Goal: Transaction & Acquisition: Purchase product/service

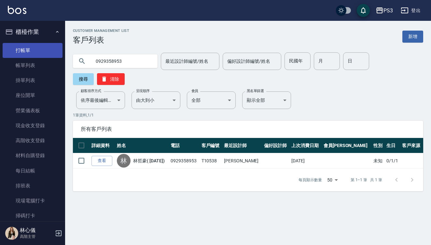
click at [27, 48] on link "打帳單" at bounding box center [33, 50] width 60 height 15
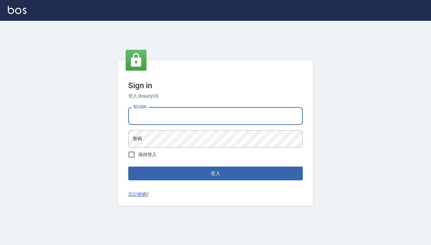
type input "0909291021"
click at [215, 173] on button "登入" at bounding box center [215, 174] width 174 height 14
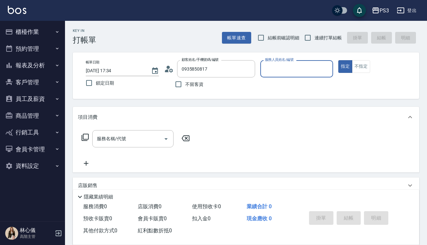
type input "[PERSON_NAME]/0935850817/t90018(妹妹)"
type input "[PERSON_NAME]-1"
click at [345, 66] on button "指定" at bounding box center [346, 66] width 14 height 13
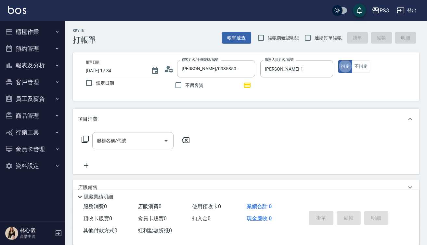
type button "true"
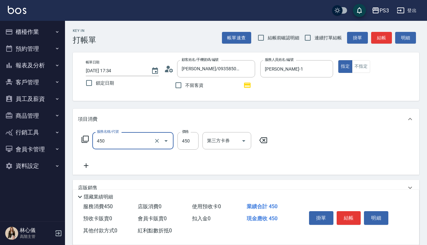
type input "有機洗髮(450)"
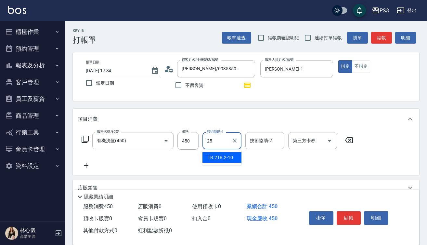
type input "Junson-25"
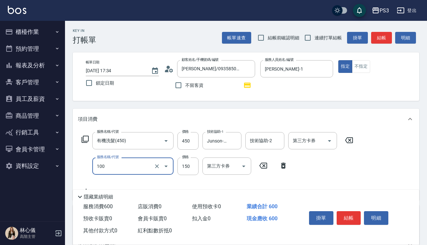
type input "修瀏海(100)"
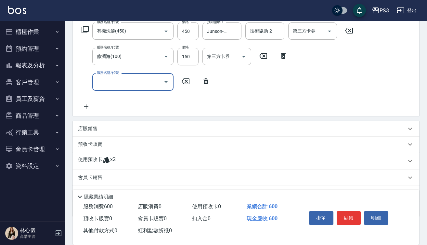
scroll to position [117, 0]
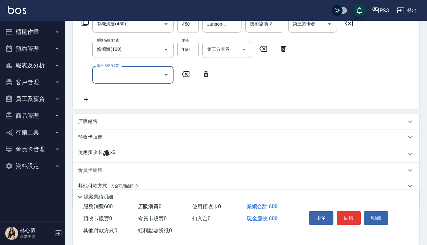
click at [108, 151] on icon at bounding box center [106, 153] width 7 height 6
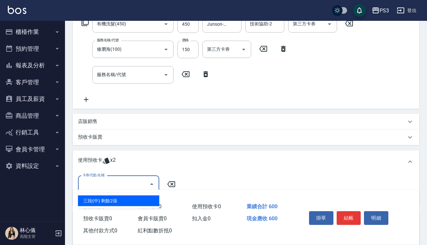
click at [141, 181] on input "卡券代號/名稱" at bounding box center [114, 184] width 66 height 11
click at [144, 197] on div "三段(中) 剩餘2張" at bounding box center [118, 201] width 81 height 11
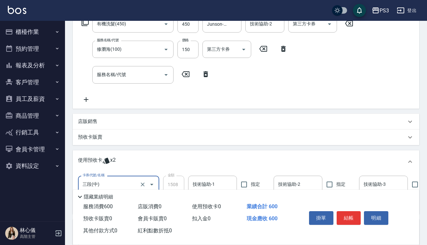
type input "三段(中)"
click at [202, 183] on input "技術協助-1" at bounding box center [212, 184] width 43 height 11
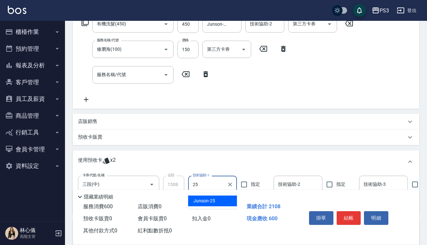
type input "Junson-25"
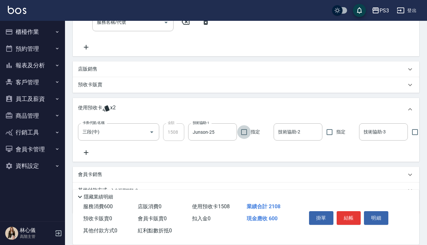
scroll to position [165, 0]
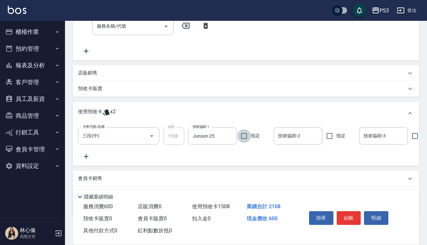
click at [93, 90] on p "預收卡販賣" at bounding box center [90, 88] width 24 height 7
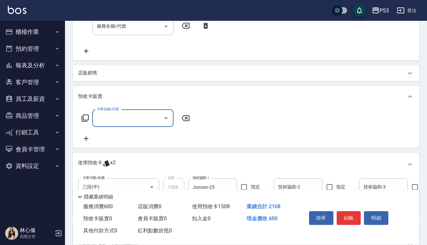
click at [167, 118] on icon "Open" at bounding box center [166, 118] width 3 height 2
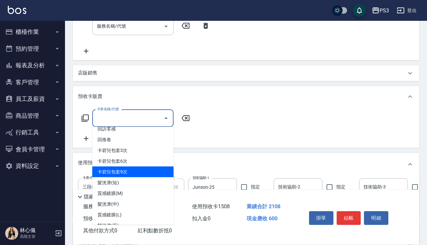
scroll to position [18, 0]
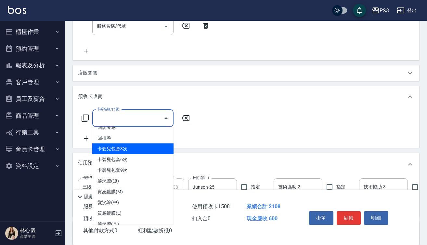
click at [143, 148] on span "卡碧兒包套3次" at bounding box center [132, 148] width 81 height 11
type input "卡碧兒包套3次(1601)"
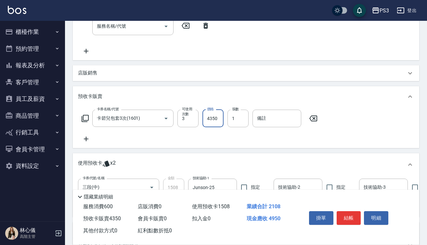
click at [220, 119] on input "4350" at bounding box center [213, 119] width 21 height 18
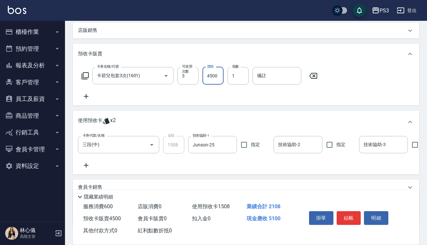
scroll to position [208, 0]
type input "4500"
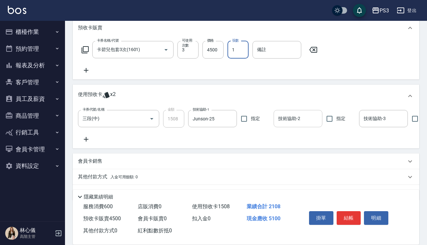
scroll to position [233, 0]
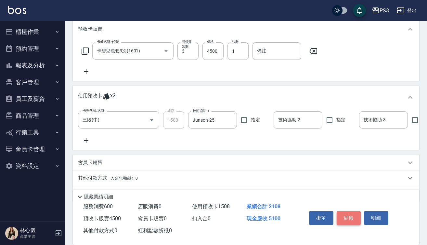
click at [355, 216] on button "結帳" at bounding box center [349, 218] width 24 height 14
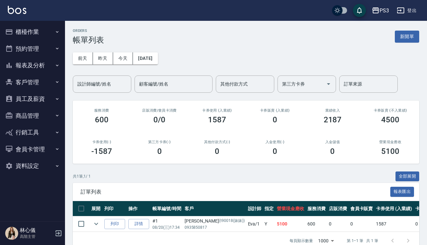
click at [40, 30] on button "櫃檯作業" at bounding box center [33, 31] width 60 height 17
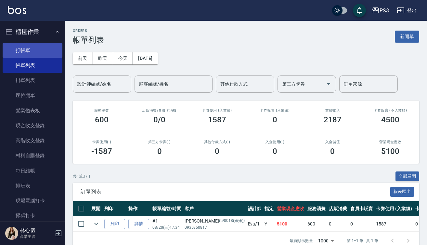
click at [39, 47] on link "打帳單" at bounding box center [33, 50] width 60 height 15
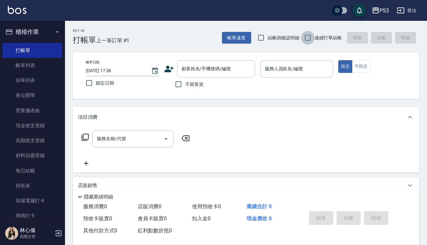
click at [309, 36] on input "連續打單結帳" at bounding box center [308, 38] width 14 height 14
checkbox input "true"
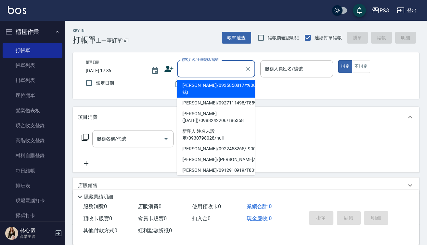
click at [232, 67] on input "顧客姓名/手機號碼/編號" at bounding box center [211, 68] width 62 height 11
click at [234, 93] on li "[PERSON_NAME]/0935850817/t90018(妹妹)" at bounding box center [216, 89] width 78 height 18
type input "[PERSON_NAME]/0935850817/t90018(妹妹)"
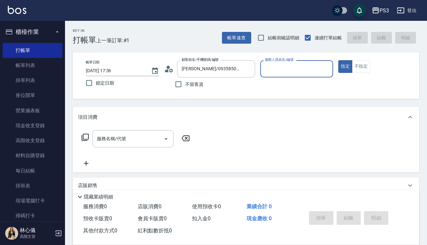
type input "[PERSON_NAME]-1"
click at [345, 66] on button "指定" at bounding box center [346, 66] width 14 height 13
type button "true"
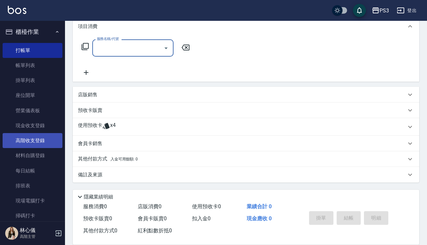
scroll to position [93, 0]
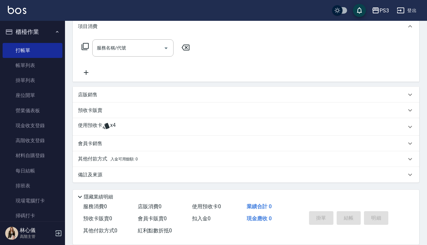
click at [107, 125] on icon at bounding box center [106, 126] width 7 height 6
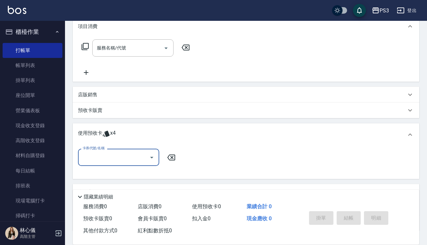
click at [121, 157] on input "卡券代號/名稱" at bounding box center [114, 157] width 66 height 11
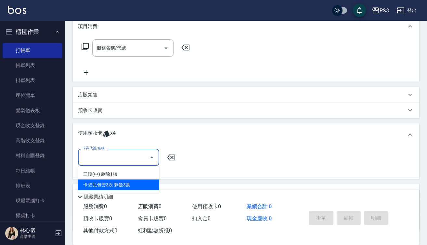
click at [120, 183] on div "卡碧兒包套3次 剩餘3張" at bounding box center [118, 185] width 81 height 11
type input "卡碧兒包套3次"
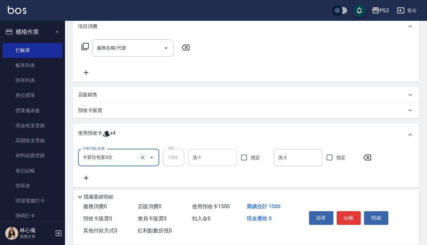
click at [209, 158] on input "洗-1" at bounding box center [212, 157] width 43 height 11
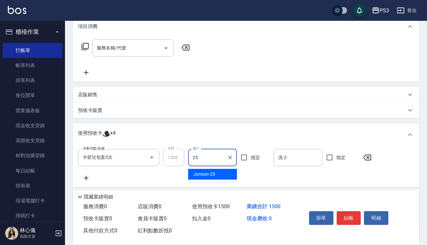
type input "Junson-25"
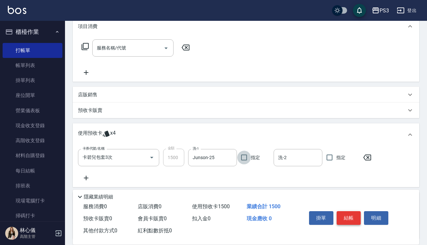
click at [352, 213] on button "結帳" at bounding box center [349, 218] width 24 height 14
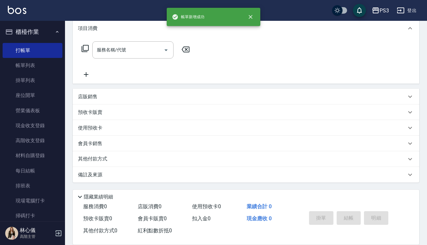
scroll to position [0, 0]
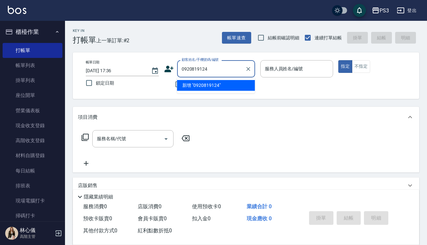
click at [200, 68] on input "0920819124" at bounding box center [211, 68] width 62 height 11
type input "[PERSON_NAME]/0920810124/T90093"
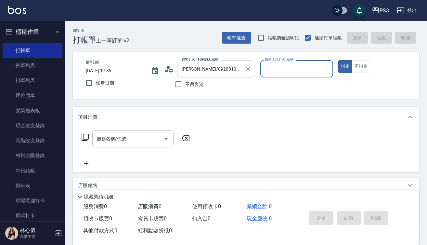
type input "[PERSON_NAME]-1"
click at [345, 66] on button "指定" at bounding box center [346, 66] width 14 height 13
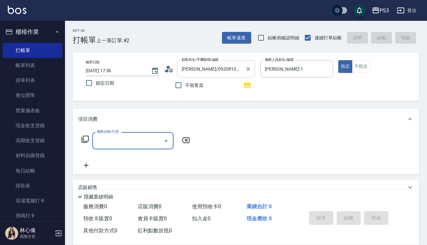
type input "3"
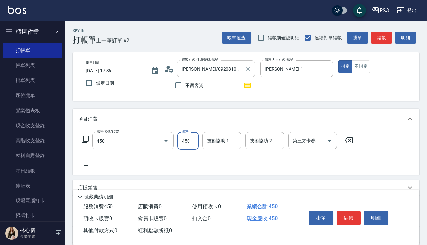
type input "有機洗髮(450)"
type input "Ashly-21"
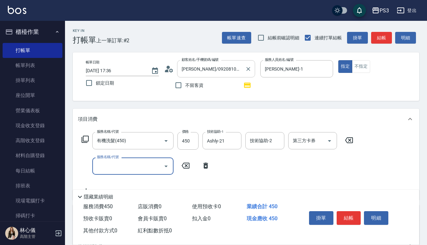
type input "3"
type input "剪(400)"
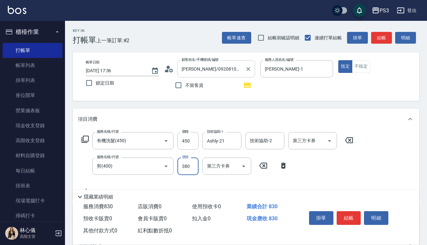
type input "380"
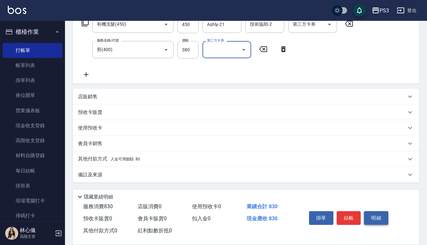
scroll to position [116, 0]
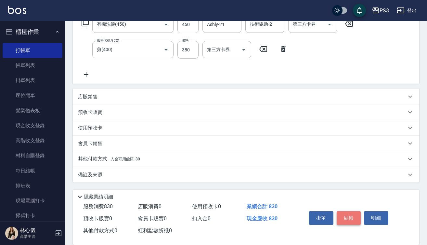
click at [345, 217] on button "結帳" at bounding box center [349, 218] width 24 height 14
type input "[DATE] 17:37"
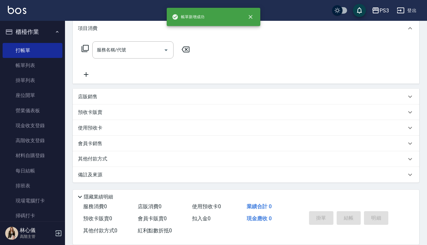
scroll to position [0, 0]
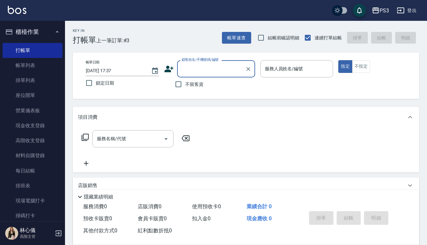
click at [188, 70] on input "顧客姓名/手機號碼/編號" at bounding box center [211, 68] width 62 height 11
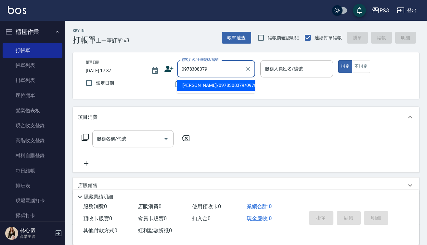
type input "[PERSON_NAME]/0978308079/0978308079"
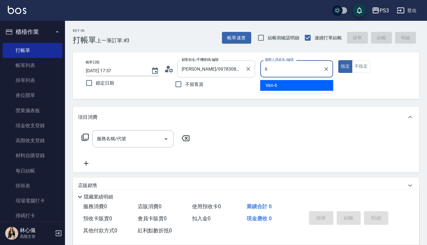
type input "Van-6"
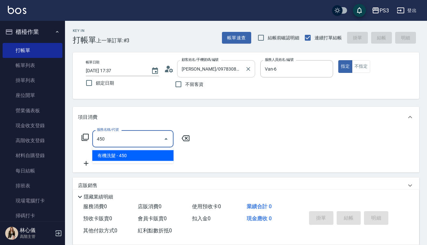
type input "有機洗髮(450)"
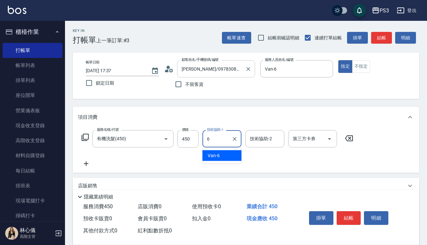
type input "Van-6"
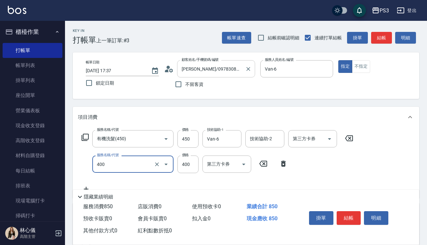
type input "剪(400)"
type input "250"
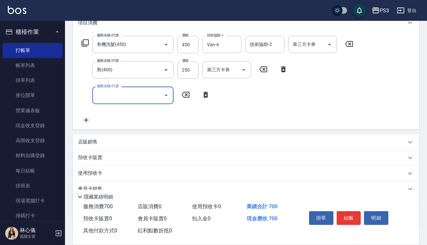
scroll to position [97, 0]
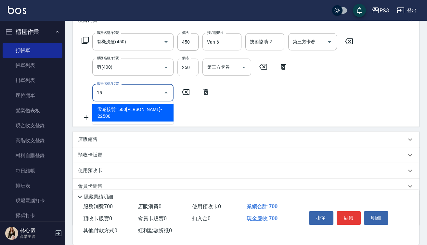
type input "1"
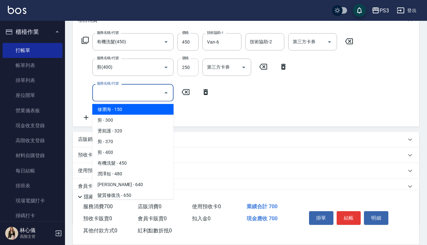
type input "2"
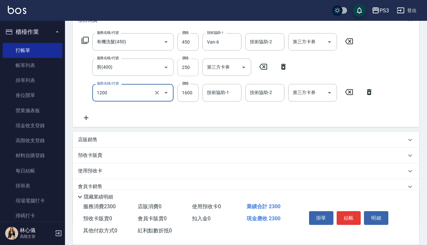
type input "深層長(1200)"
type input "1500"
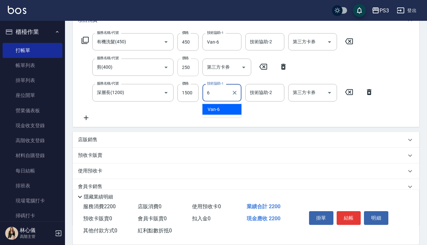
type input "Van-6"
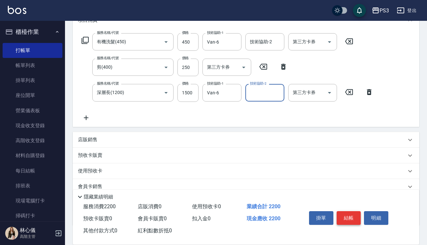
click at [353, 215] on button "結帳" at bounding box center [349, 218] width 24 height 14
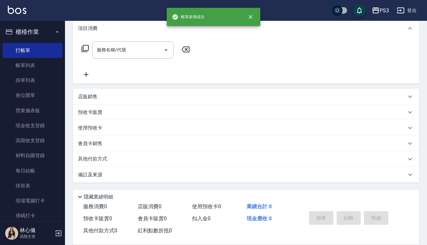
scroll to position [0, 0]
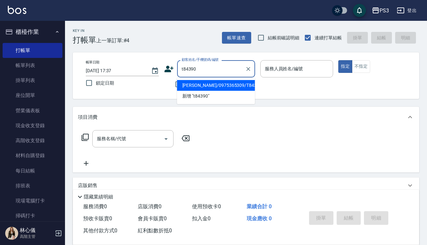
type input "[PERSON_NAME]/0975365309/T84390"
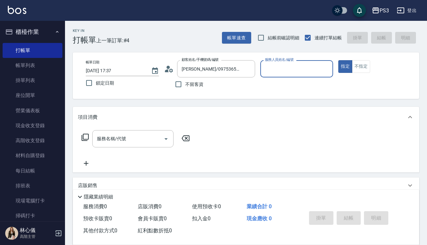
type input "[PERSON_NAME]-1"
click at [345, 66] on button "指定" at bounding box center [346, 66] width 14 height 13
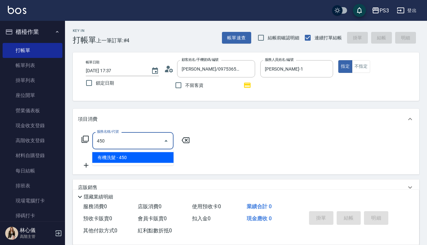
type input "有機洗髮(450)"
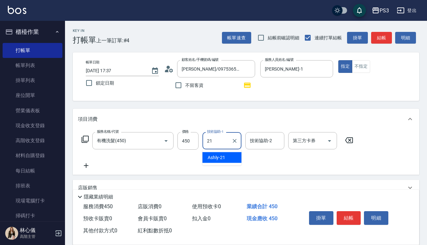
type input "Ashly-21"
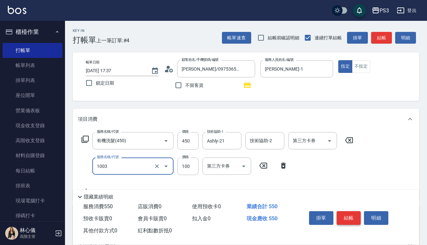
type input "造型(1003)"
click at [348, 214] on button "結帳" at bounding box center [349, 218] width 24 height 14
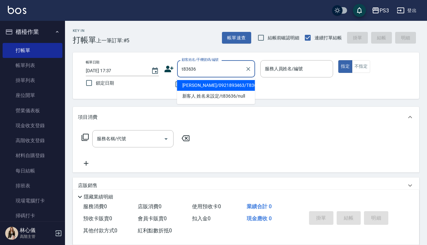
type input "[PERSON_NAME]/0921893463/T83636"
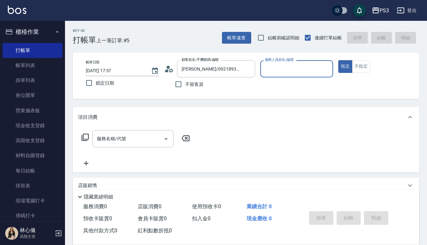
type input "[PERSON_NAME]-7"
click at [345, 66] on button "指定" at bounding box center [346, 66] width 14 height 13
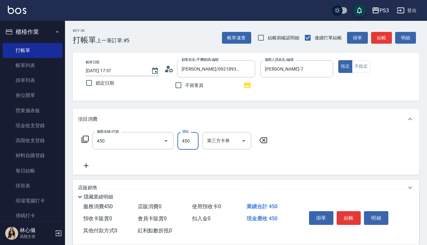
type input "有機洗髮(450)"
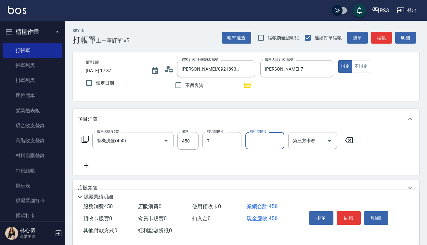
type input "[PERSON_NAME]-7"
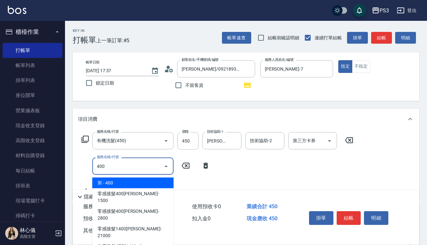
type input "剪(400)"
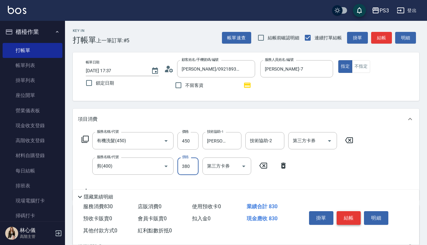
type input "380"
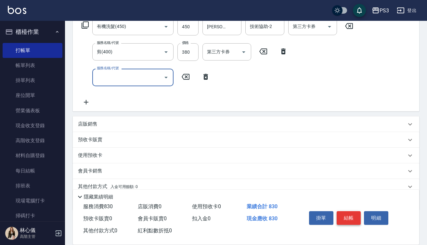
scroll to position [115, 0]
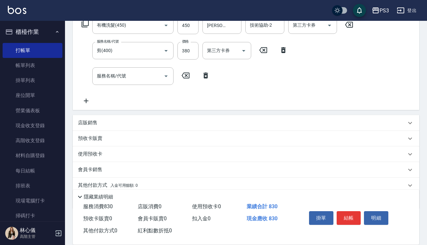
click at [96, 122] on p "店販銷售" at bounding box center [88, 122] width 20 height 7
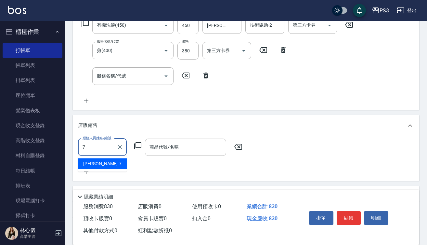
type input "[PERSON_NAME]-7"
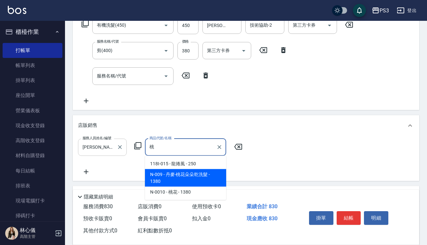
type input "丹麥-桃花朵朵乾洗髮"
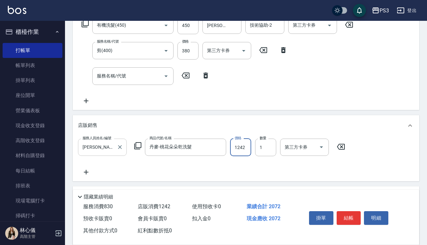
type input "1242"
click at [352, 211] on button "結帳" at bounding box center [349, 218] width 24 height 14
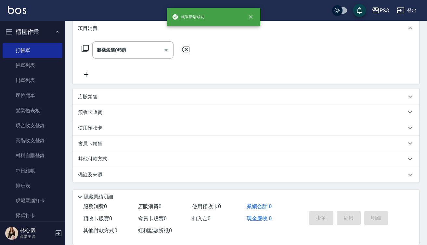
type input "[DATE] 17:38"
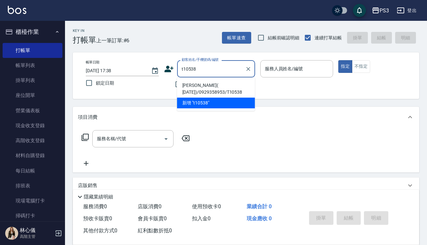
type input "[PERSON_NAME]( [DATE])/0929358953/T10538"
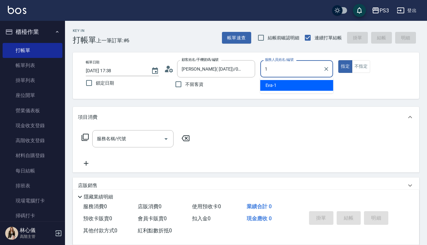
type input "[PERSON_NAME]-1"
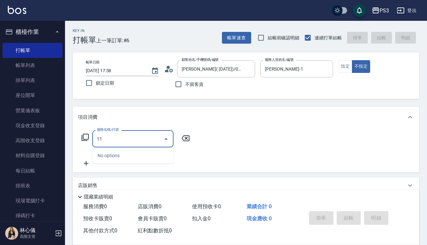
type input "1"
type input "r"
type input "經"
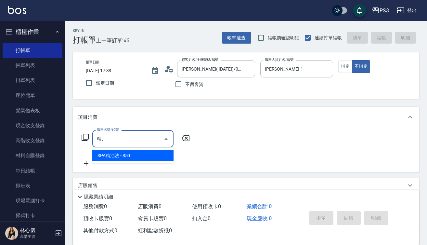
type input "精"
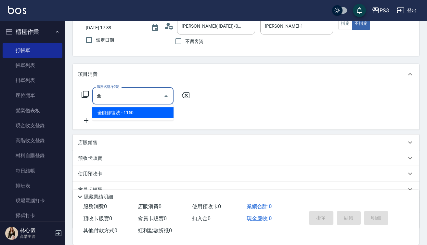
scroll to position [45, 0]
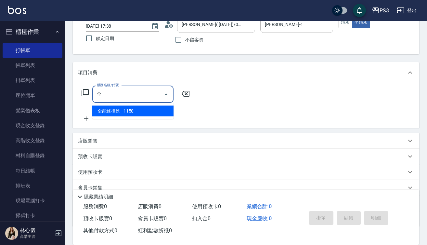
click at [149, 112] on span "全能修復洗 - 1150" at bounding box center [132, 111] width 81 height 11
type input "全能修復洗(1150)"
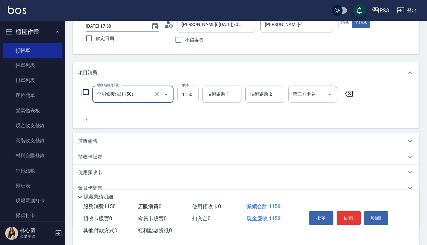
click at [194, 94] on input "1150" at bounding box center [188, 95] width 21 height 18
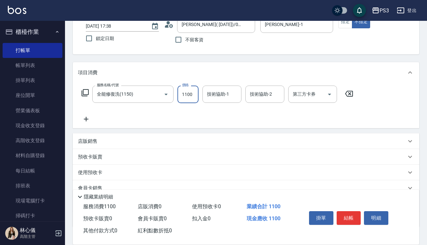
type input "1100"
click at [144, 96] on input "全能修復洗(1150)" at bounding box center [123, 93] width 57 height 11
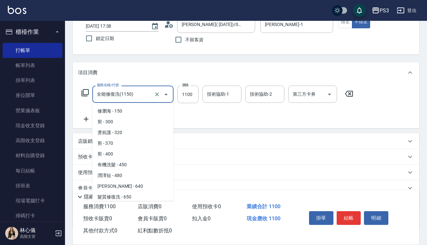
click at [144, 96] on input "全能修復洗(1150)" at bounding box center [123, 93] width 57 height 11
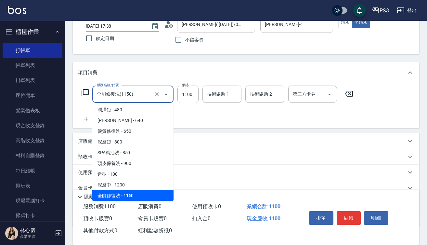
click at [144, 96] on input "全能修復洗(1150)" at bounding box center [123, 93] width 57 height 11
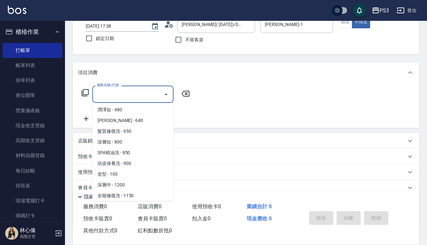
scroll to position [3, 0]
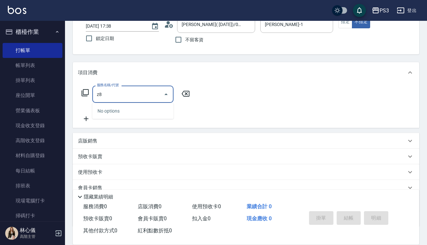
type input "z"
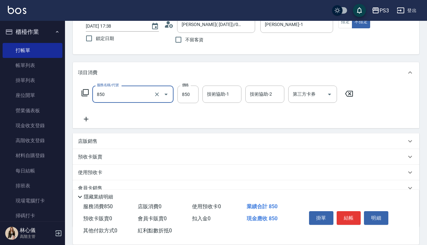
type input "SPA精油洗(850)"
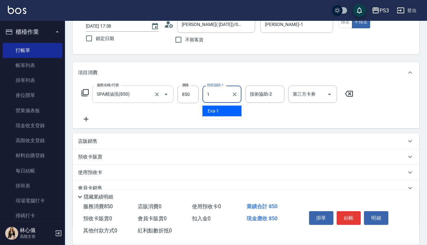
type input "[PERSON_NAME]-1"
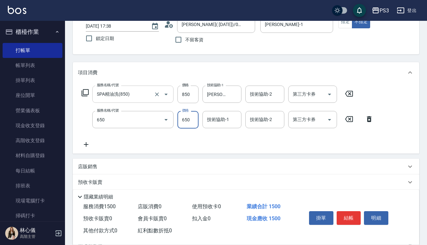
type input "髮質修復洗(650)"
type input "250"
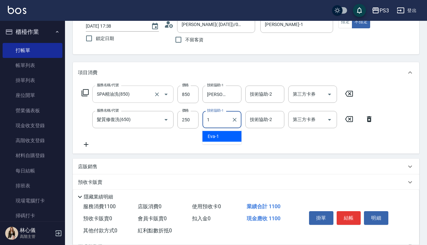
type input "[PERSON_NAME]-1"
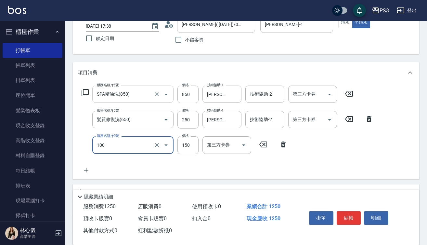
type input "修瀏海(100)"
click at [355, 217] on button "結帳" at bounding box center [349, 218] width 24 height 14
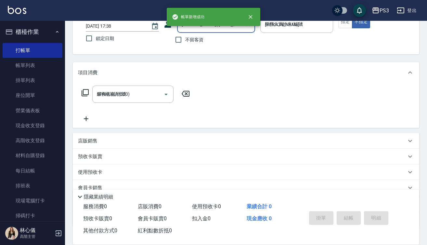
type input "[DATE] 17:40"
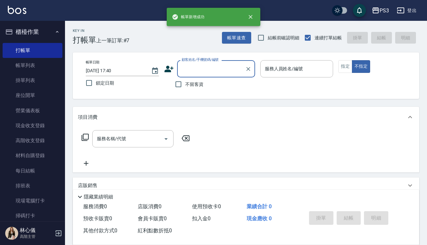
scroll to position [0, 0]
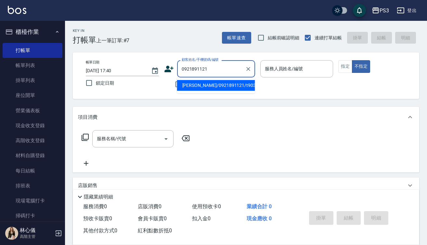
type input "[PERSON_NAME]/0921891121/t90330"
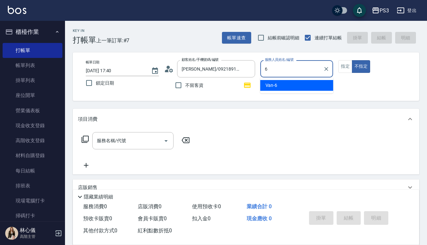
type input "Van-6"
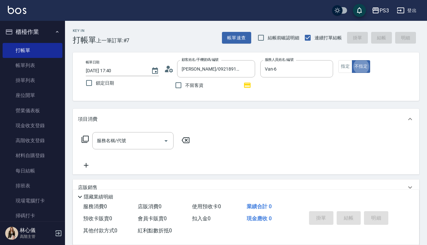
type button "false"
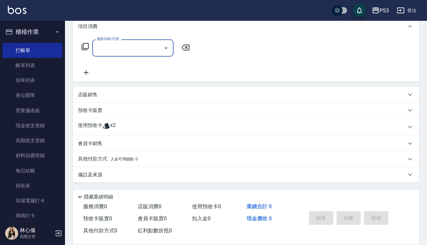
scroll to position [93, 0]
click at [88, 93] on p "店販銷售" at bounding box center [88, 94] width 20 height 7
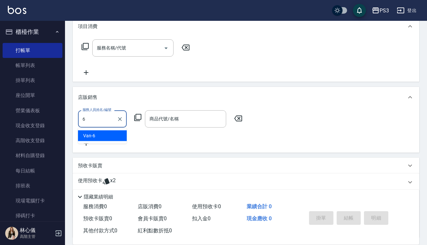
type input "Van-6"
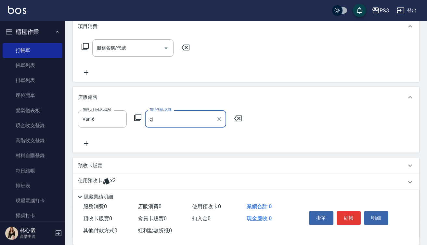
type input "c"
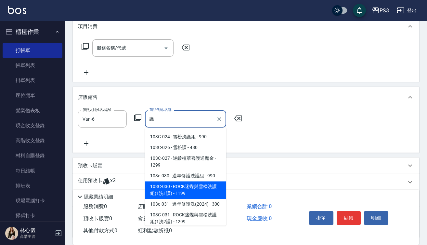
scroll to position [141, 0]
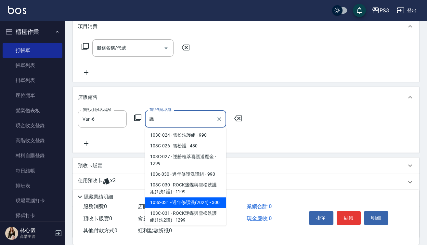
click at [187, 204] on span "103c-031 - 過年修護洗(2024) - 300" at bounding box center [185, 202] width 81 height 11
type input "過年修護洗(2024)"
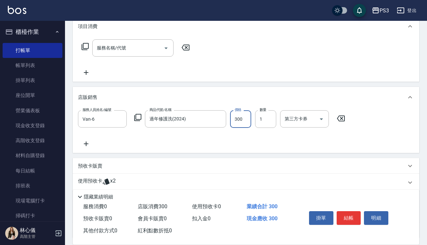
click at [244, 116] on input "300" at bounding box center [240, 119] width 21 height 18
type input "720"
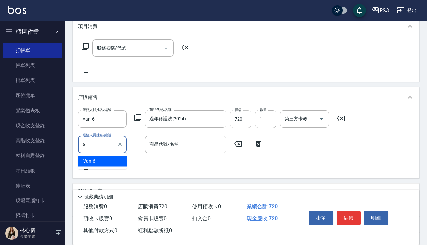
type input "Van-6"
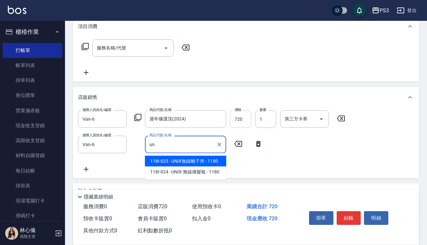
type input "u"
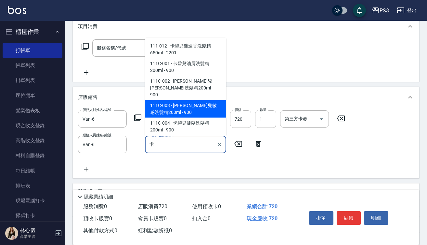
click at [209, 102] on span "111C-003 - [PERSON_NAME]兒敏感洗髮精200ml - 900" at bounding box center [185, 109] width 81 height 18
type input "[PERSON_NAME]兒敏感洗髮精200ml"
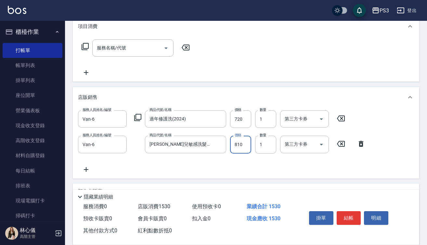
type input "810"
click at [348, 218] on button "結帳" at bounding box center [349, 218] width 24 height 14
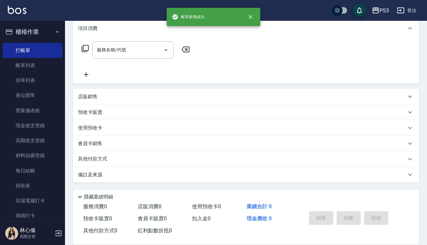
type input "[DATE] 17:41"
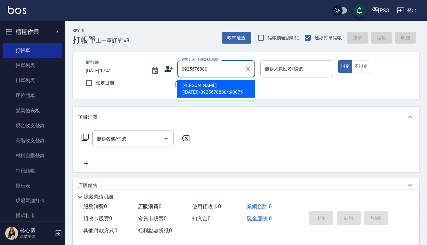
type input "[PERSON_NAME]([DATE])/0925678880/t90075"
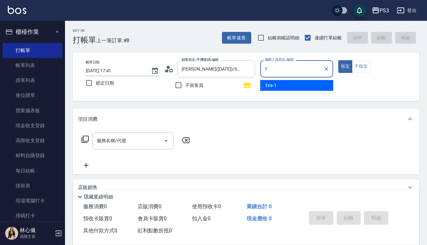
type input "[PERSON_NAME]-1"
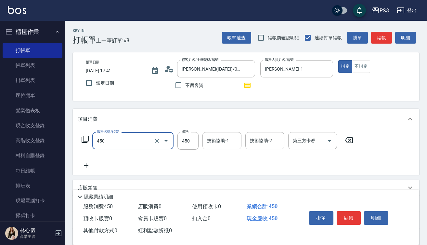
type input "有機洗髮(450)"
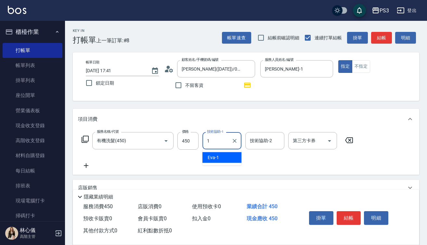
type input "[PERSON_NAME]-1"
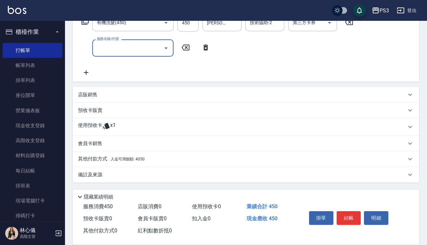
scroll to position [118, 0]
click at [129, 156] on p "其他付款方式 入金可用餘額: 4050" at bounding box center [111, 158] width 67 height 7
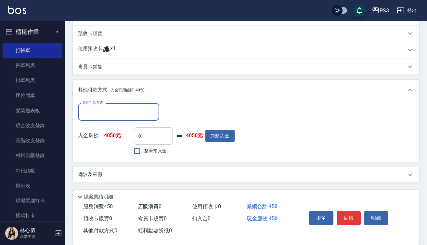
scroll to position [195, 0]
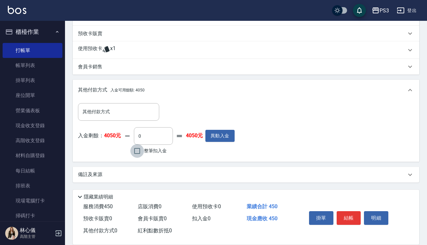
click at [139, 153] on input "整筆扣入金" at bounding box center [137, 151] width 14 height 14
checkbox input "true"
type input "450"
click at [349, 215] on button "結帳" at bounding box center [349, 218] width 24 height 14
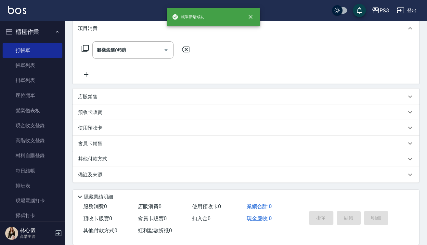
type input "[DATE] 17:42"
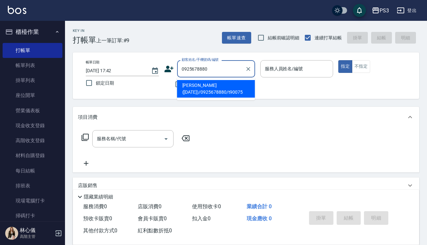
type input "[PERSON_NAME]([DATE])/0925678880/t90075"
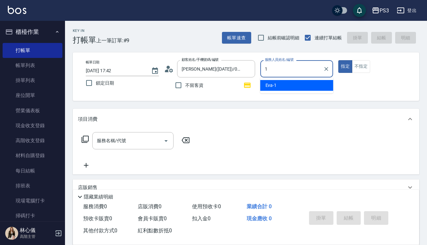
type input "[PERSON_NAME]-1"
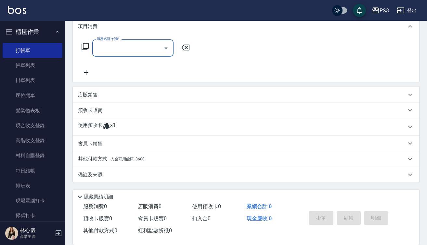
scroll to position [93, 0]
click at [89, 109] on p "預收卡販賣" at bounding box center [90, 110] width 24 height 7
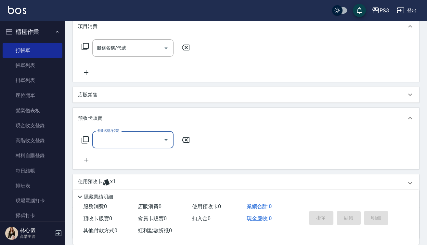
click at [145, 137] on input "卡券名稱/代號" at bounding box center [128, 139] width 66 height 11
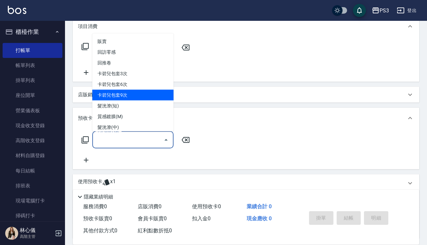
click at [134, 92] on span "卡碧兒包套9次" at bounding box center [132, 94] width 81 height 11
type input "卡碧兒包套9次(1603)"
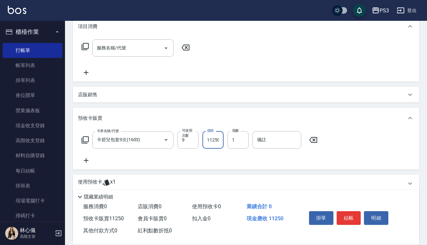
click at [220, 139] on input "11250" at bounding box center [213, 140] width 21 height 18
type input "11700"
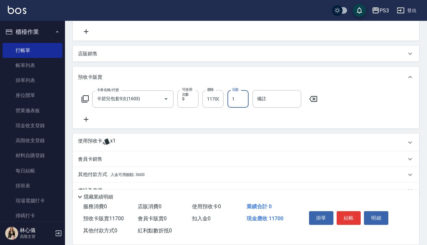
scroll to position [111, 0]
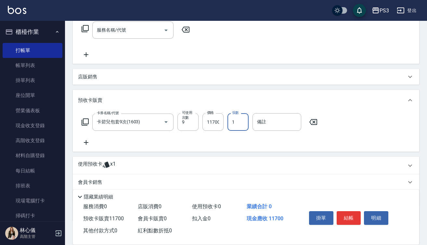
click at [91, 74] on p "店販銷售" at bounding box center [88, 77] width 20 height 7
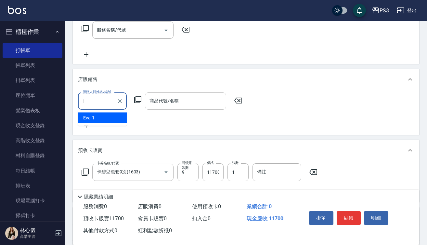
type input "[PERSON_NAME]-1"
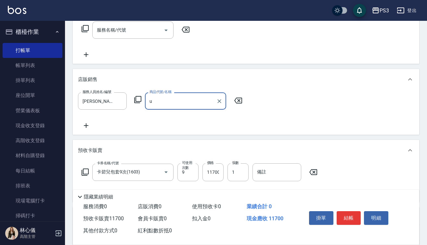
type input "u"
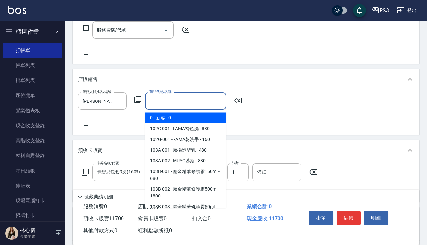
type input "1"
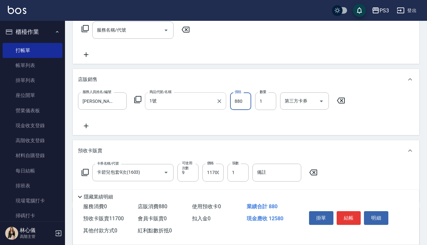
type input "髮原素-1號頭皮水"
type input "784"
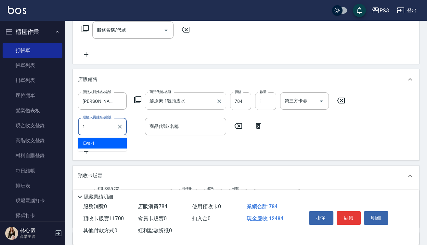
type input "[PERSON_NAME]-1"
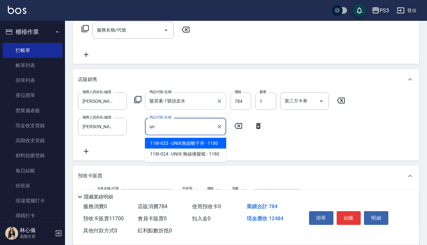
type input "u"
click at [175, 146] on span "117b-009 - 髮元素3號頭皮水 - 1800" at bounding box center [185, 143] width 81 height 11
type input "髮元素3號頭皮水"
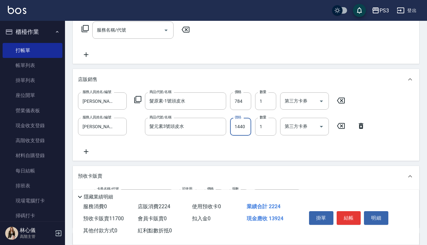
type input "1440"
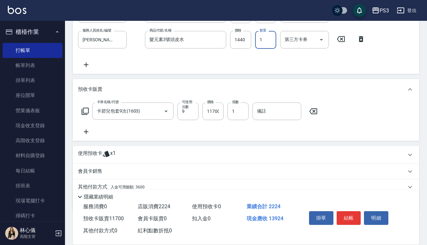
scroll to position [206, 0]
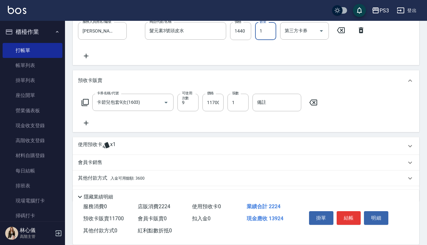
click at [109, 161] on div "會員卡銷售" at bounding box center [242, 162] width 329 height 7
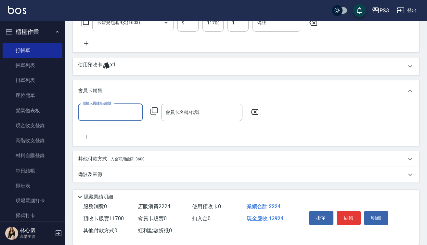
click at [98, 160] on p "其他付款方式 入金可用餘額: 3600" at bounding box center [111, 158] width 67 height 7
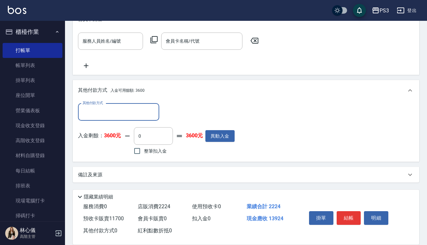
scroll to position [357, 0]
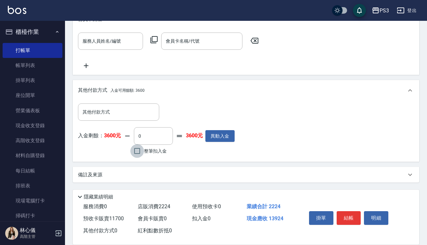
click at [137, 150] on input "整筆扣入金" at bounding box center [137, 151] width 14 height 14
checkbox input "true"
type input "3600"
click at [137, 150] on input "整筆扣入金" at bounding box center [137, 151] width 14 height 14
checkbox input "false"
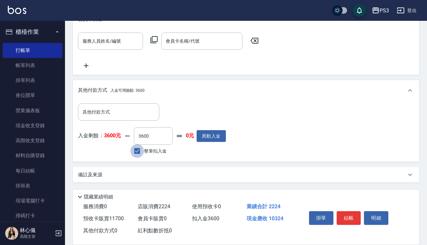
type input "0"
click at [110, 110] on input "其他付款方式" at bounding box center [118, 111] width 75 height 11
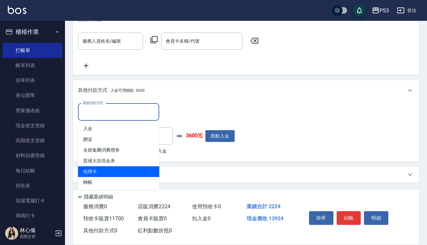
click at [106, 171] on span "信用卡" at bounding box center [118, 171] width 81 height 11
type input "信用卡"
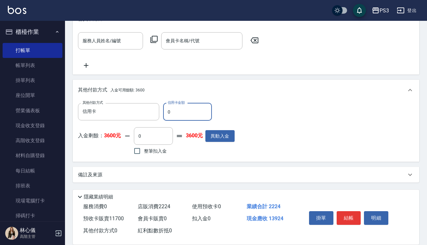
scroll to position [358, 0]
click at [167, 112] on input "0" at bounding box center [187, 112] width 49 height 18
type input "13924"
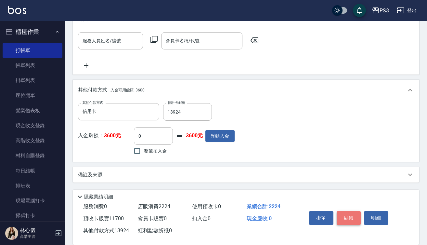
click at [353, 220] on button "結帳" at bounding box center [349, 218] width 24 height 14
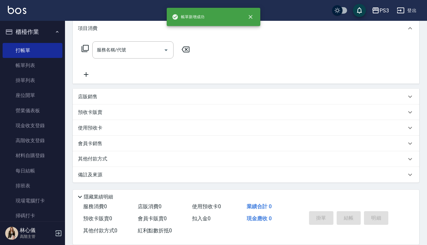
type input "[DATE] 17:44"
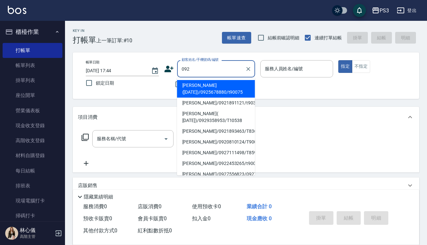
type input "[PERSON_NAME]([DATE])/0925678880/t90075"
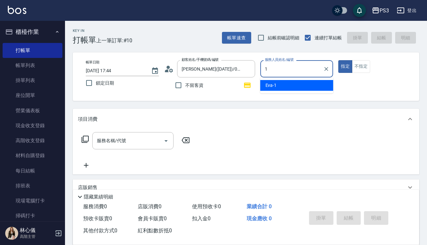
type input "[PERSON_NAME]-1"
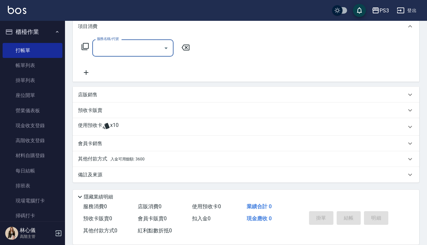
scroll to position [93, 0]
click at [99, 120] on div "使用預收卡 x10" at bounding box center [246, 127] width 347 height 18
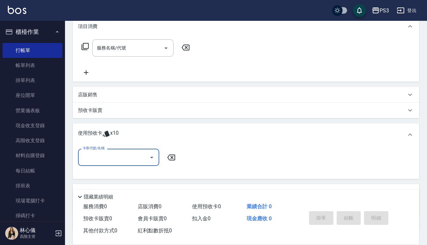
click at [131, 155] on input "卡券代號/名稱" at bounding box center [114, 157] width 66 height 11
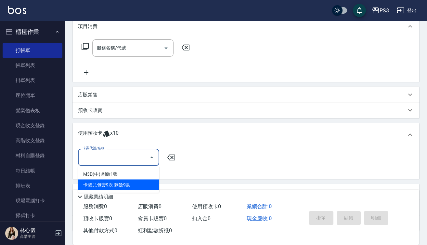
click at [134, 183] on div "卡碧兒包套9次 剩餘9張" at bounding box center [118, 185] width 81 height 11
type input "卡碧兒包套9次"
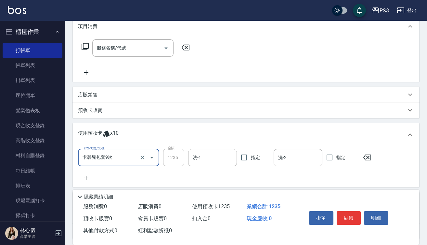
click at [201, 159] on input "洗-1" at bounding box center [212, 157] width 43 height 11
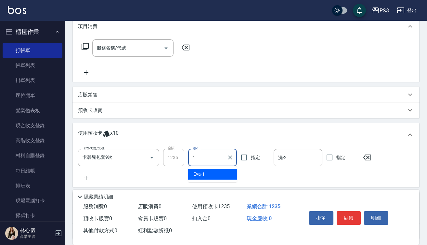
type input "[PERSON_NAME]-1"
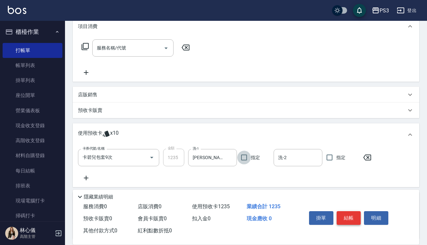
click at [349, 217] on button "結帳" at bounding box center [349, 218] width 24 height 14
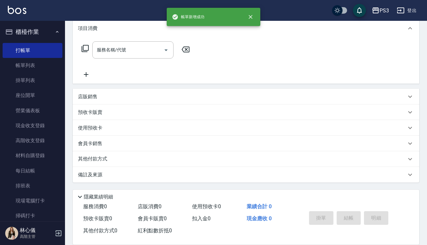
scroll to position [0, 0]
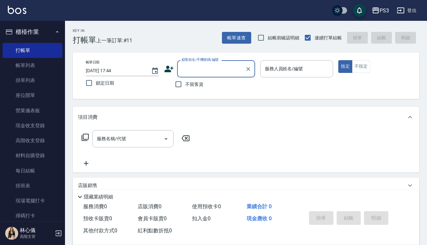
type input "0"
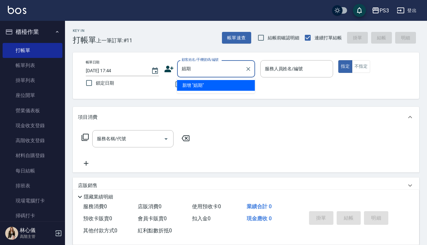
type input "娼"
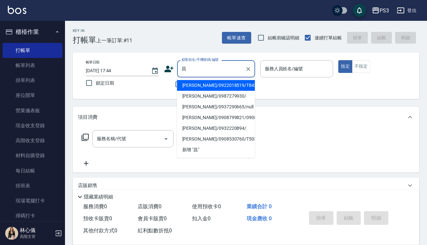
type input "[PERSON_NAME]/0922018519/T84259"
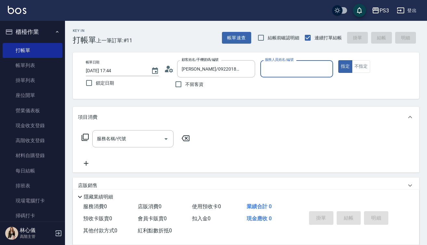
type input "[PERSON_NAME]-1"
click at [345, 66] on button "指定" at bounding box center [346, 66] width 14 height 13
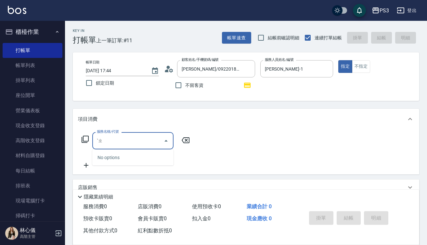
type input "ˋ"
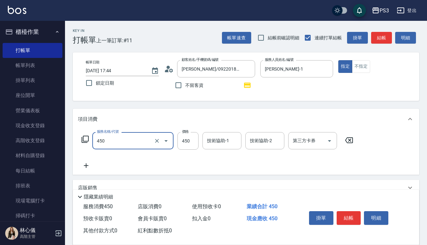
type input "有機洗髮(450)"
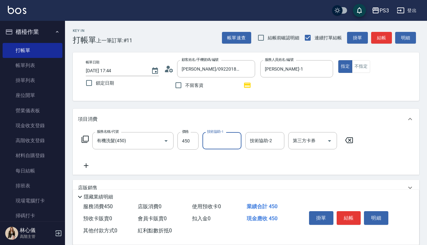
type input "1"
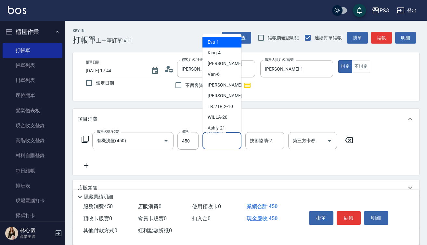
type input "2"
type input "1"
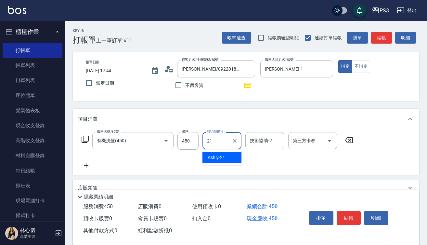
type input "Ashly-21"
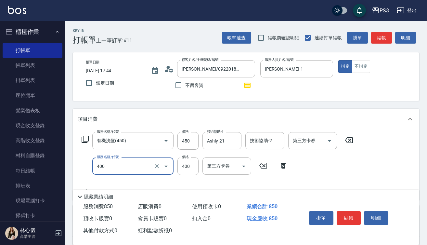
type input "剪(400)"
type input "450"
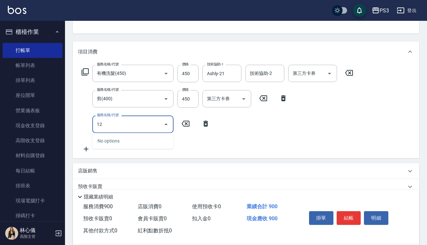
scroll to position [69, 0]
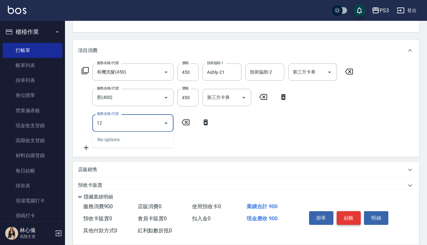
type input "1"
type input "染L(16002)"
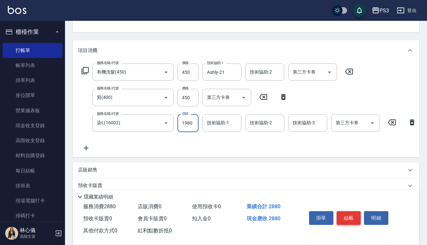
type input "1980"
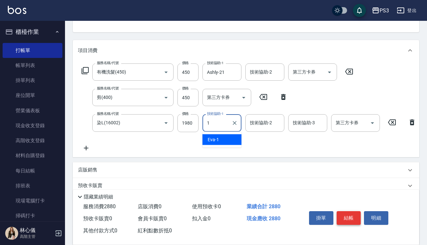
type input "[PERSON_NAME]-1"
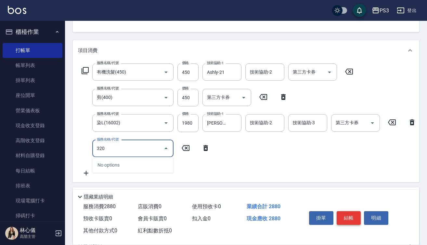
type input "3202"
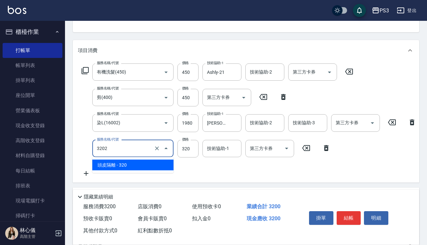
click at [133, 150] on input "3202" at bounding box center [123, 148] width 57 height 11
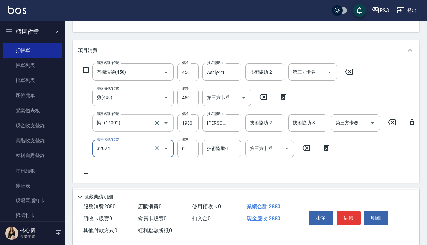
type input "隔離加礦物染(32024)"
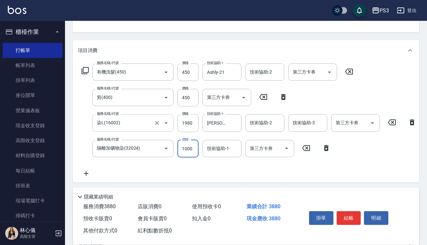
type input "1000"
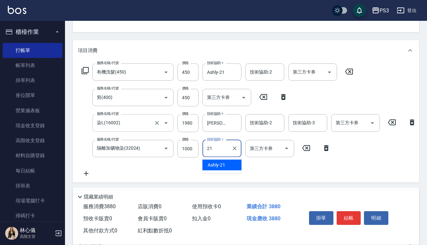
type input "Ashly-21"
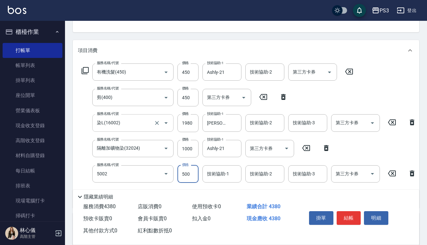
type input "去色短(5002)"
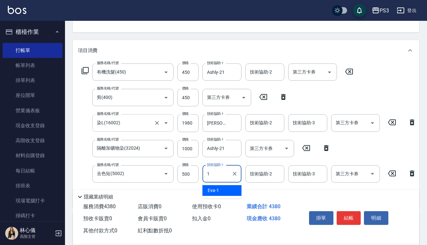
type input "[PERSON_NAME]-1"
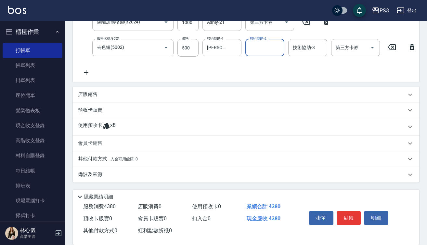
scroll to position [200, 0]
click at [113, 126] on span "x8" at bounding box center [113, 127] width 6 height 10
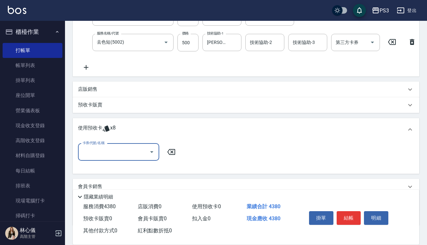
click at [134, 153] on input "卡券代號/名稱" at bounding box center [114, 151] width 66 height 11
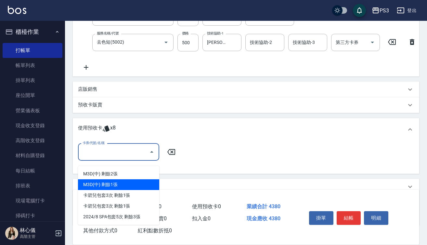
click at [125, 182] on div "M3D(中) 剩餘1張" at bounding box center [118, 184] width 81 height 11
type input "M3D(中)"
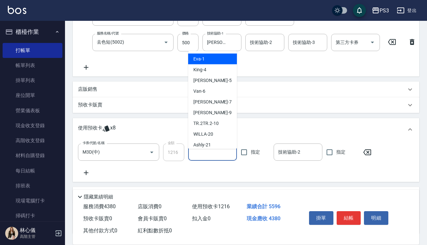
click at [195, 156] on input "技術協助-1" at bounding box center [212, 151] width 43 height 11
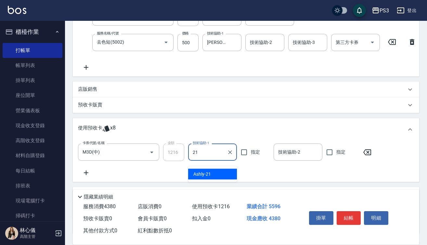
type input "Ashly-21"
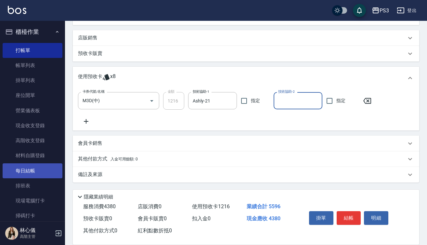
scroll to position [257, 0]
click at [94, 53] on p "預收卡販賣" at bounding box center [90, 53] width 24 height 7
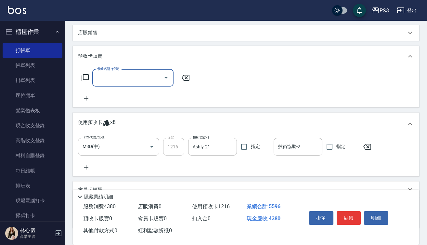
click at [129, 84] on input "卡券名稱/代號" at bounding box center [128, 77] width 66 height 11
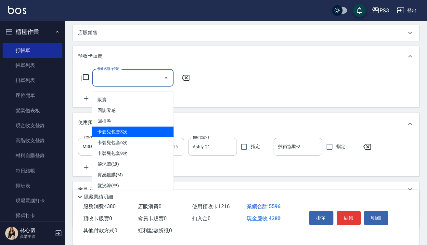
click at [123, 133] on span "卡碧兒包套3次" at bounding box center [132, 132] width 81 height 11
type input "卡碧兒包套3次(1601)"
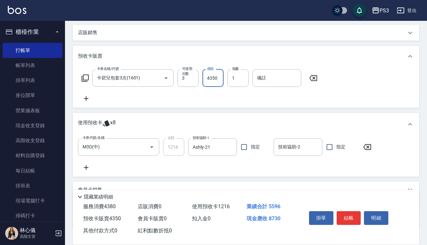
click at [210, 83] on input "4350" at bounding box center [213, 78] width 21 height 18
type input "4500"
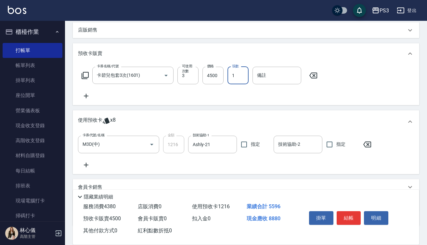
scroll to position [251, 0]
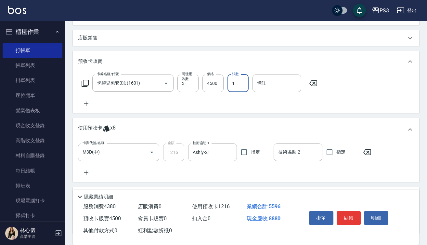
click at [91, 39] on div "店販銷售" at bounding box center [246, 38] width 347 height 16
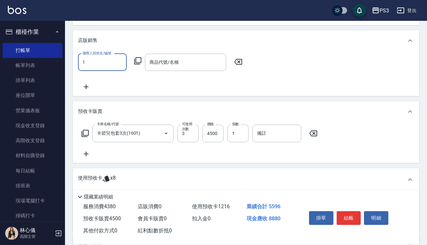
type input "[PERSON_NAME]-1"
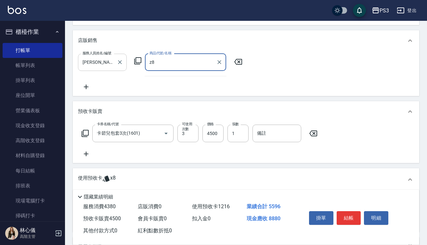
type input "z"
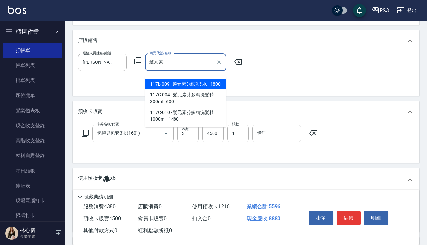
click at [182, 84] on span "117b-009 - 髮元素3號頭皮水 - 1800" at bounding box center [185, 84] width 81 height 11
type input "髮元素3號頭皮水"
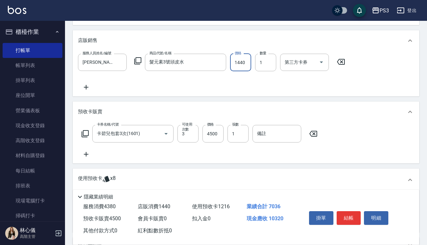
type input "1440"
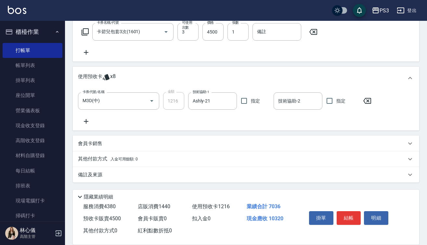
scroll to position [358, 0]
click at [110, 161] on p "其他付款方式 入金可用餘額: 0" at bounding box center [108, 158] width 60 height 7
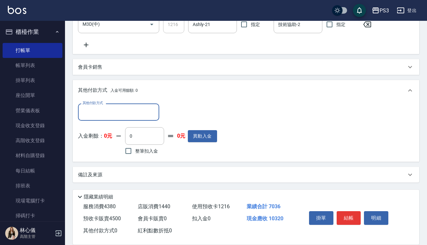
scroll to position [435, 0]
click at [112, 111] on input "其他付款方式" at bounding box center [118, 111] width 75 height 11
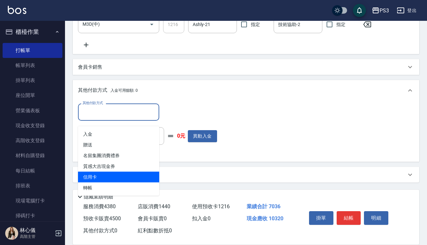
click at [109, 172] on span "信用卡" at bounding box center [118, 177] width 81 height 11
type input "信用卡"
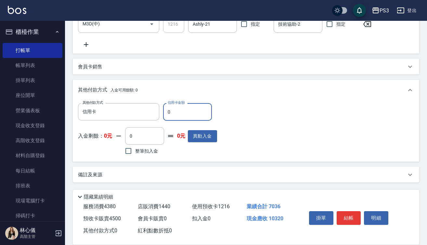
click at [166, 112] on input "0" at bounding box center [187, 112] width 49 height 18
type input "10320"
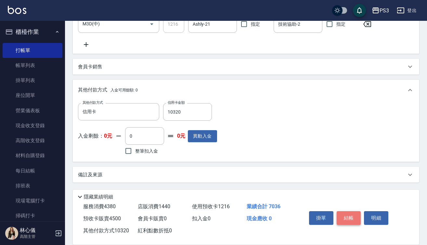
click at [345, 215] on button "結帳" at bounding box center [349, 218] width 24 height 14
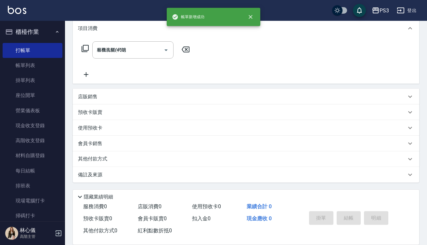
type input "[DATE] 17:47"
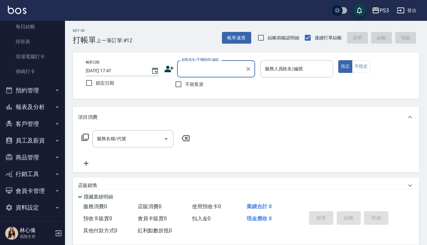
click at [29, 102] on button "報表及分析" at bounding box center [33, 107] width 60 height 17
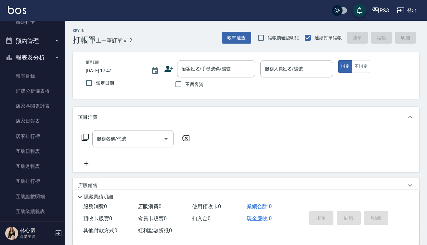
scroll to position [245, 0]
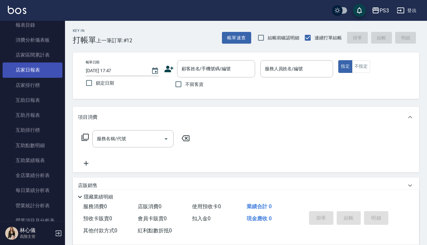
click at [29, 67] on link "店家日報表" at bounding box center [33, 69] width 60 height 15
